Goal: Use online tool/utility: Utilize a website feature to perform a specific function

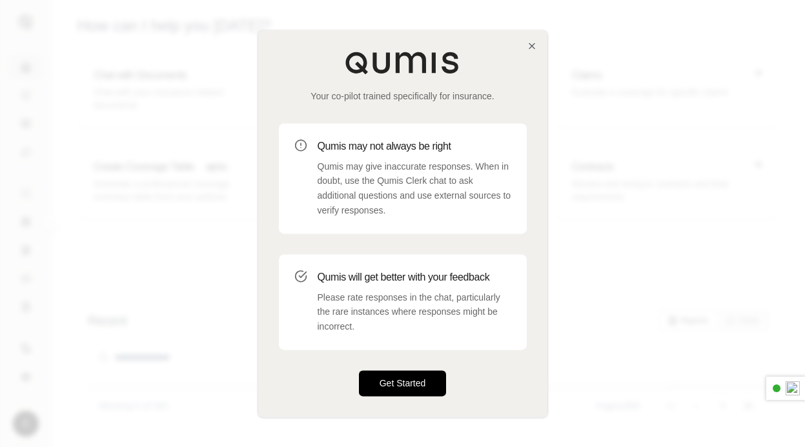
click at [395, 379] on button "Get Started" at bounding box center [403, 383] width 88 height 26
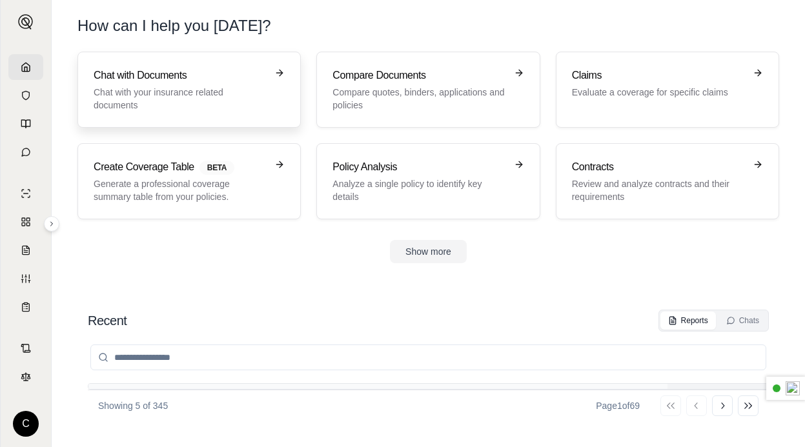
click at [256, 101] on p "Chat with your insurance related documents" at bounding box center [180, 99] width 173 height 26
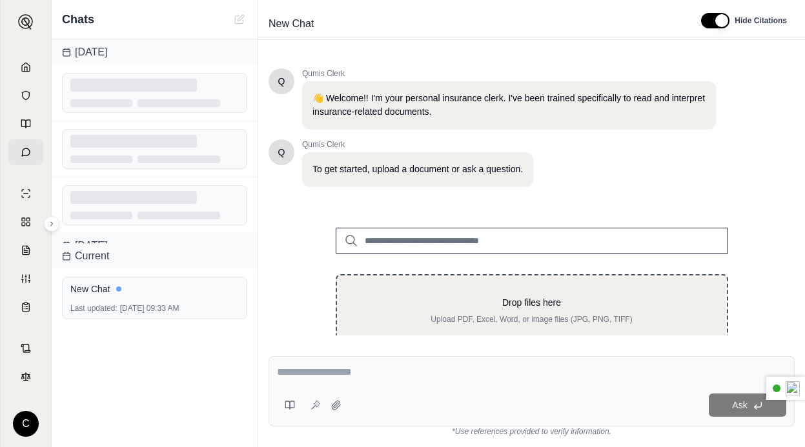
scroll to position [41, 0]
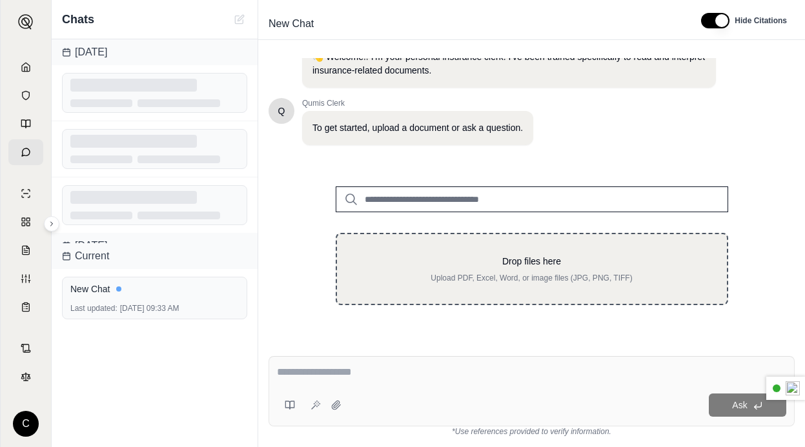
click at [449, 277] on p "Upload PDF, Excel, Word, or image files (JPG, PNG, TIFF)" at bounding box center [531, 278] width 348 height 10
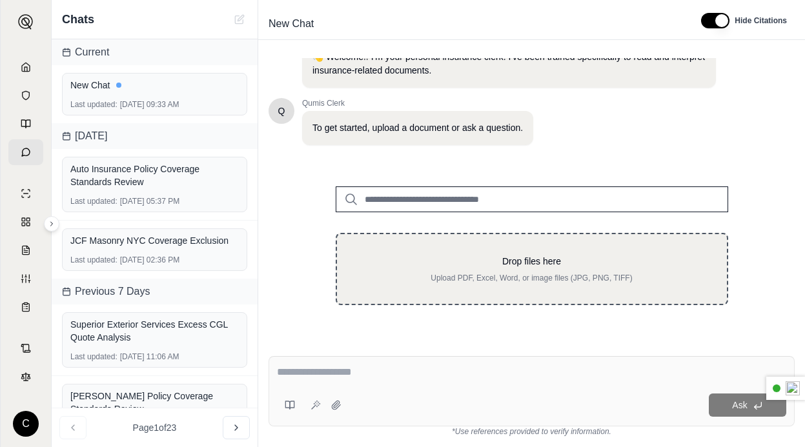
type input "**********"
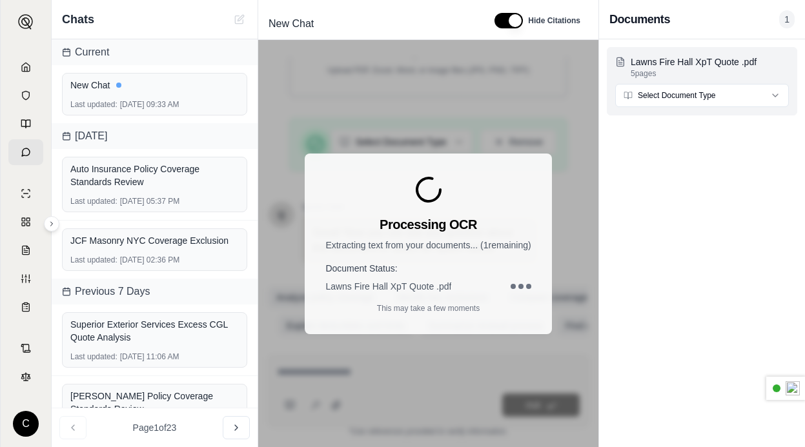
scroll to position [265, 0]
click at [714, 95] on html "C Chats Current New Chat Last updated: [DATE] 09:33 AM [DATE] Auto Insurance Po…" at bounding box center [402, 223] width 805 height 447
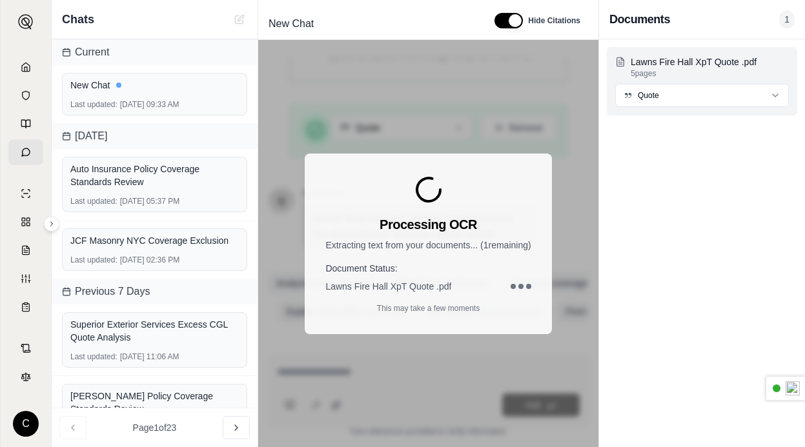
scroll to position [278, 0]
click at [30, 72] on icon at bounding box center [26, 67] width 10 height 10
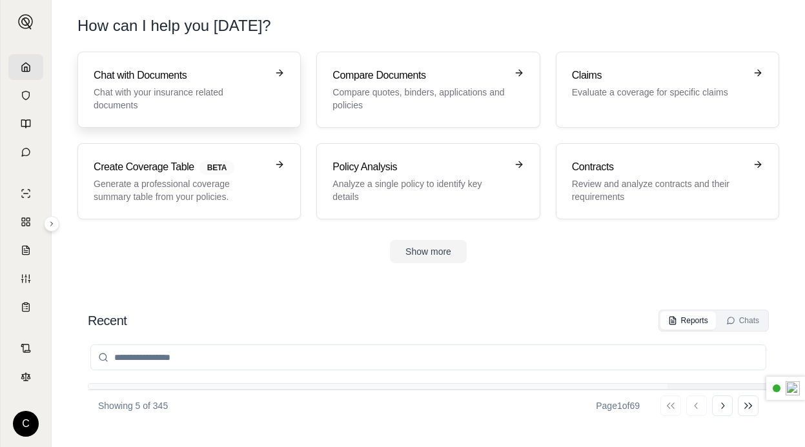
click at [264, 97] on p "Chat with your insurance related documents" at bounding box center [180, 99] width 173 height 26
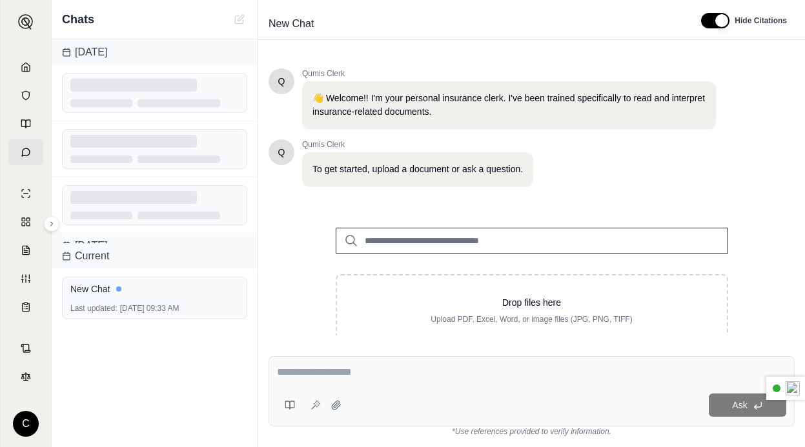
scroll to position [41, 0]
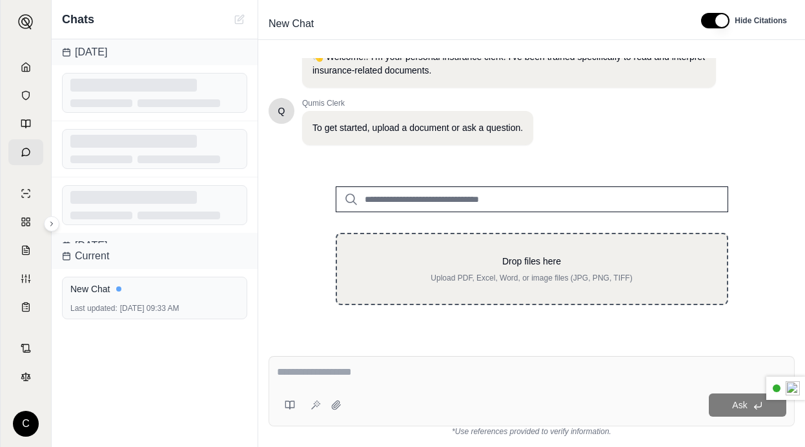
click at [494, 259] on p "Drop files here" at bounding box center [531, 261] width 348 height 13
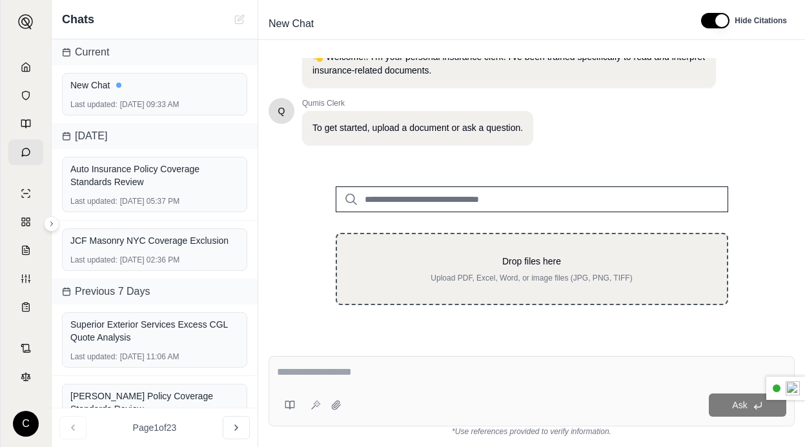
click at [505, 267] on p "Drop files here" at bounding box center [531, 261] width 348 height 13
type input "**********"
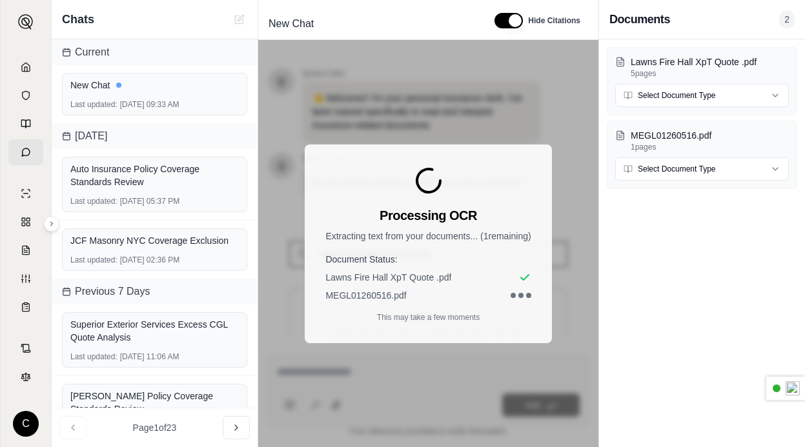
scroll to position [0, 0]
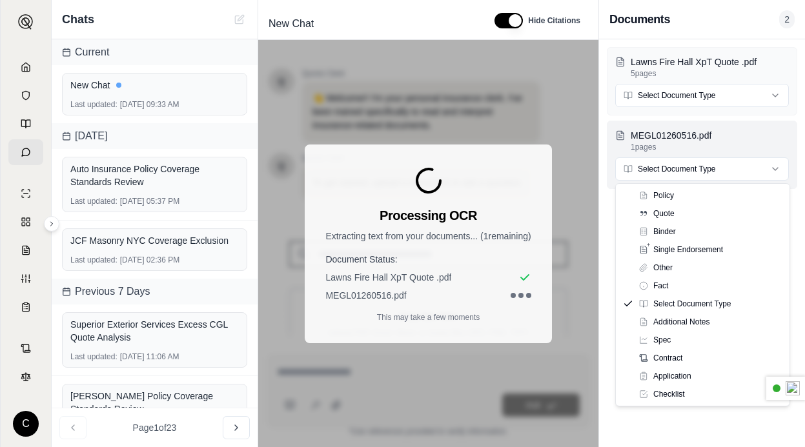
click at [720, 168] on html "C Chats Current New Chat Last updated: [DATE] 09:33 AM [DATE] Auto Insurance Po…" at bounding box center [402, 223] width 805 height 447
click at [711, 97] on html "C Chats Current New Chat Last updated: [DATE] 09:33 AM [DATE] Auto Insurance Po…" at bounding box center [402, 223] width 805 height 447
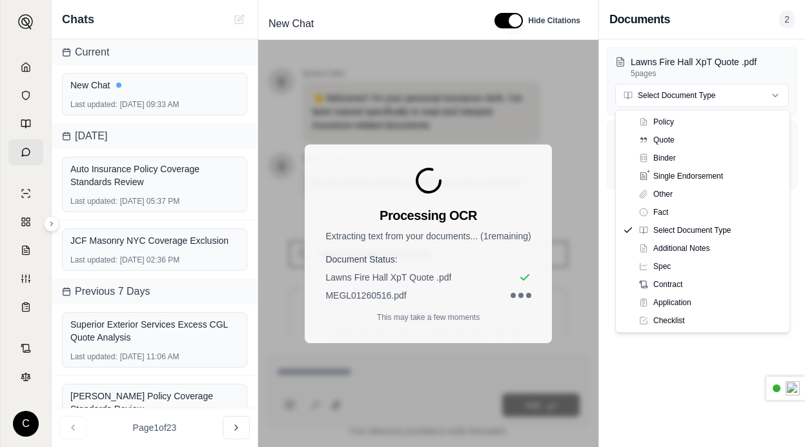
click at [711, 97] on html "C Chats Current New Chat Last updated: [DATE] 09:33 AM [DATE] Auto Insurance Po…" at bounding box center [402, 223] width 805 height 447
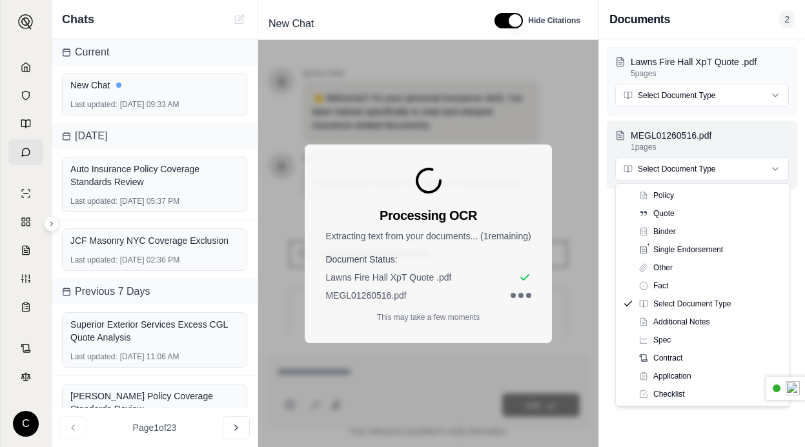
click at [702, 170] on html "C Chats Current New Chat Last updated: [DATE] 09:33 AM [DATE] Auto Insurance Po…" at bounding box center [402, 223] width 805 height 447
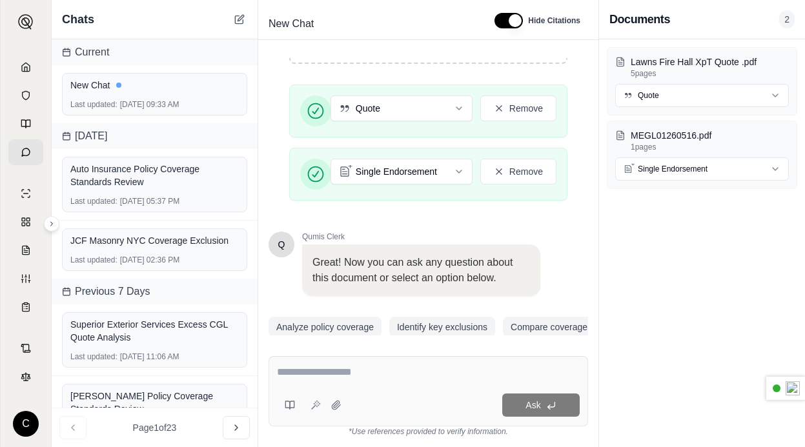
scroll to position [341, 0]
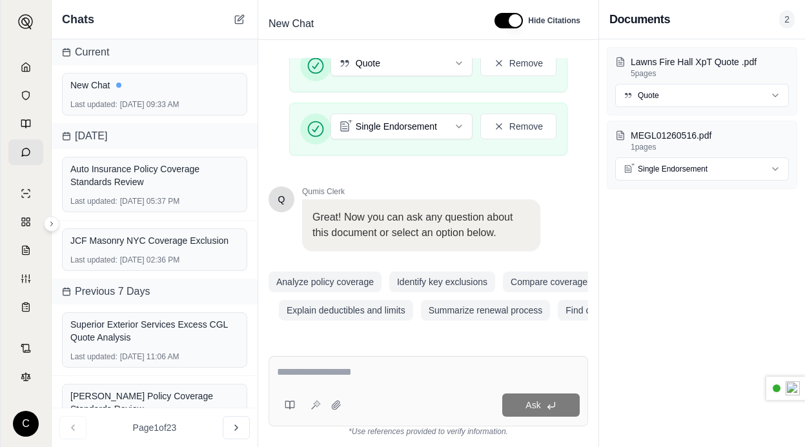
click at [423, 382] on div at bounding box center [428, 375] width 303 height 20
click at [406, 357] on div "Ask" at bounding box center [427, 391] width 319 height 70
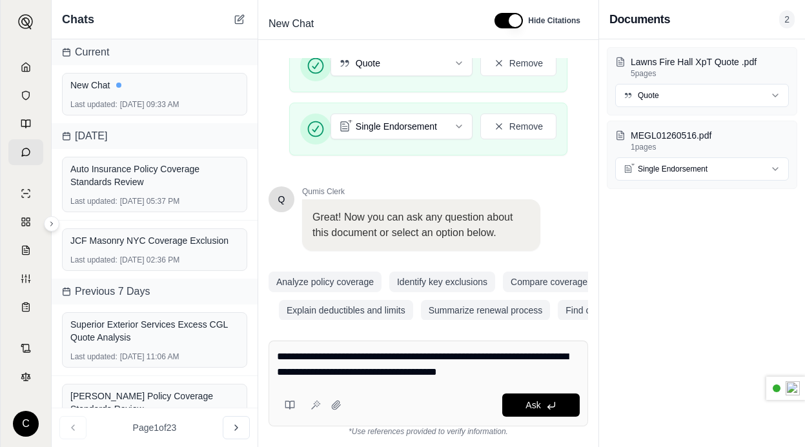
click at [431, 373] on textarea "**********" at bounding box center [428, 364] width 303 height 31
click at [519, 372] on textarea "**********" at bounding box center [428, 364] width 303 height 31
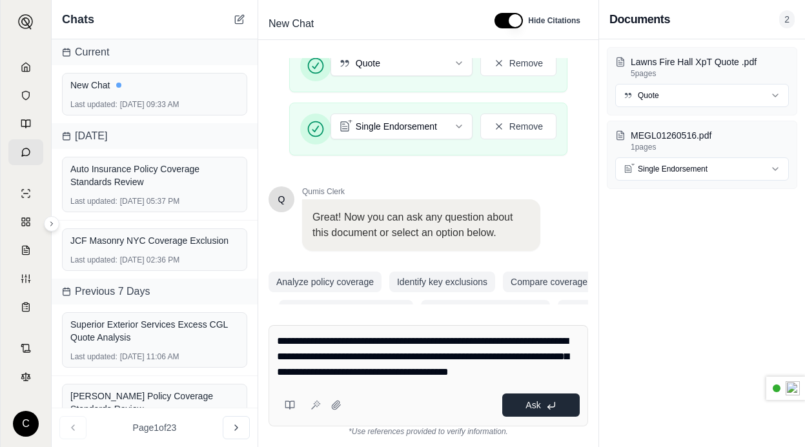
type textarea "**********"
click at [555, 414] on button "Ask" at bounding box center [540, 405] width 77 height 23
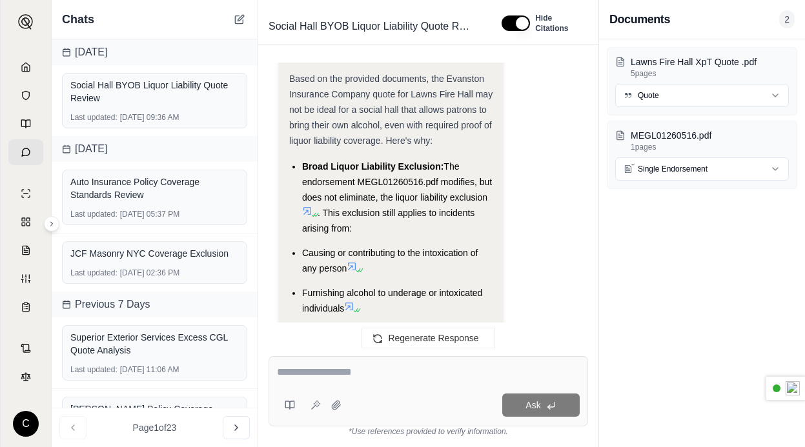
scroll to position [2358, 0]
